Goal: Task Accomplishment & Management: Manage account settings

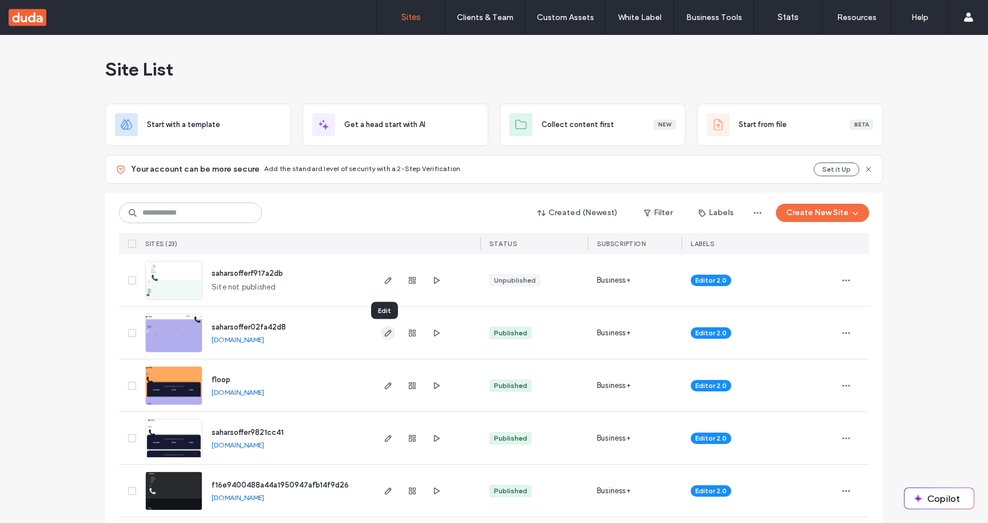
click at [384, 329] on icon "button" at bounding box center [388, 332] width 9 height 9
click at [432, 74] on div "Site List" at bounding box center [494, 69] width 778 height 69
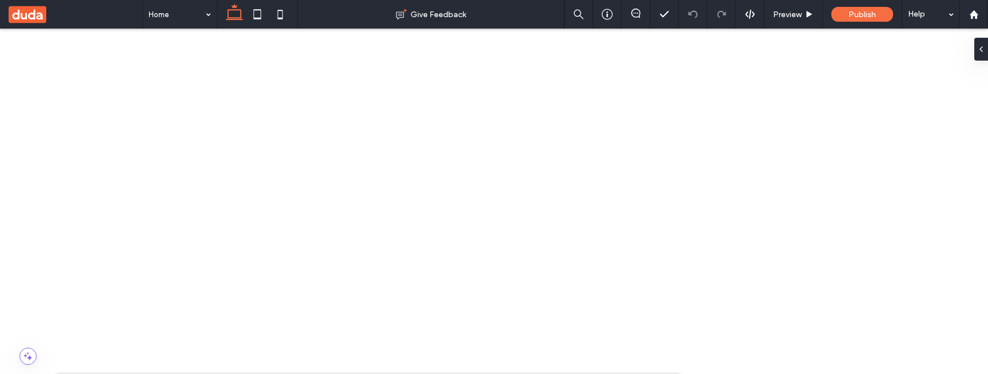
scroll to position [411, 0]
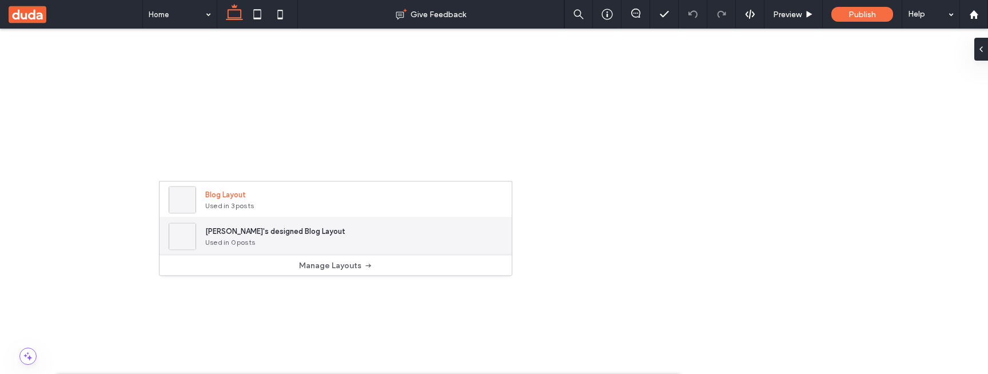
click at [377, 234] on div "Hila's designed Blog Layout Used in 0 posts" at bounding box center [336, 236] width 352 height 37
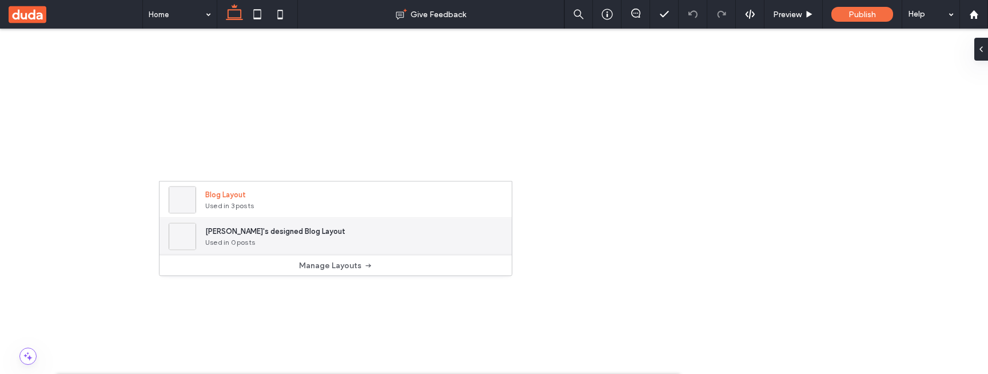
click at [391, 240] on div "Hila's designed Blog Layout Used in 0 posts" at bounding box center [336, 236] width 352 height 37
